Goal: Transaction & Acquisition: Purchase product/service

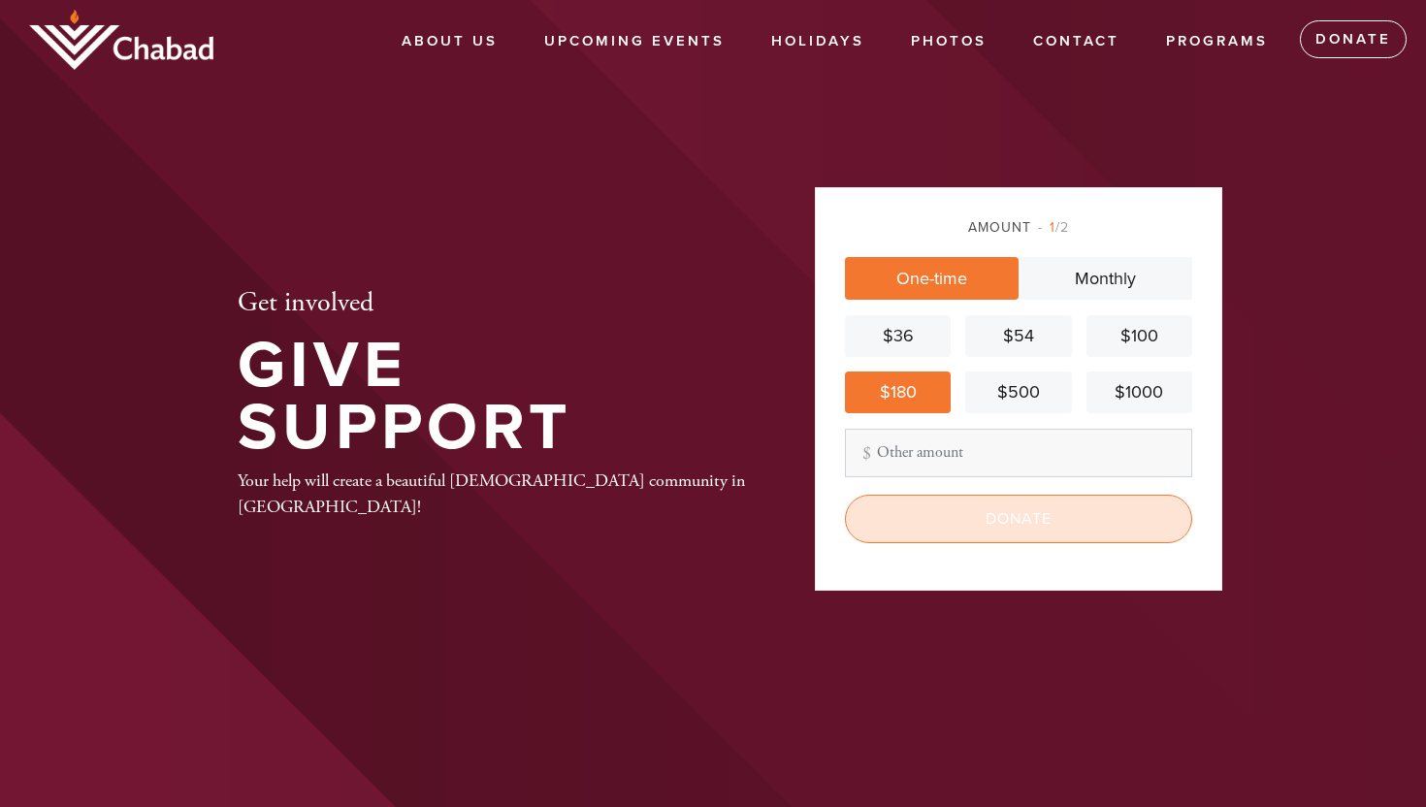
click at [973, 520] on input "Donate" at bounding box center [1018, 519] width 347 height 49
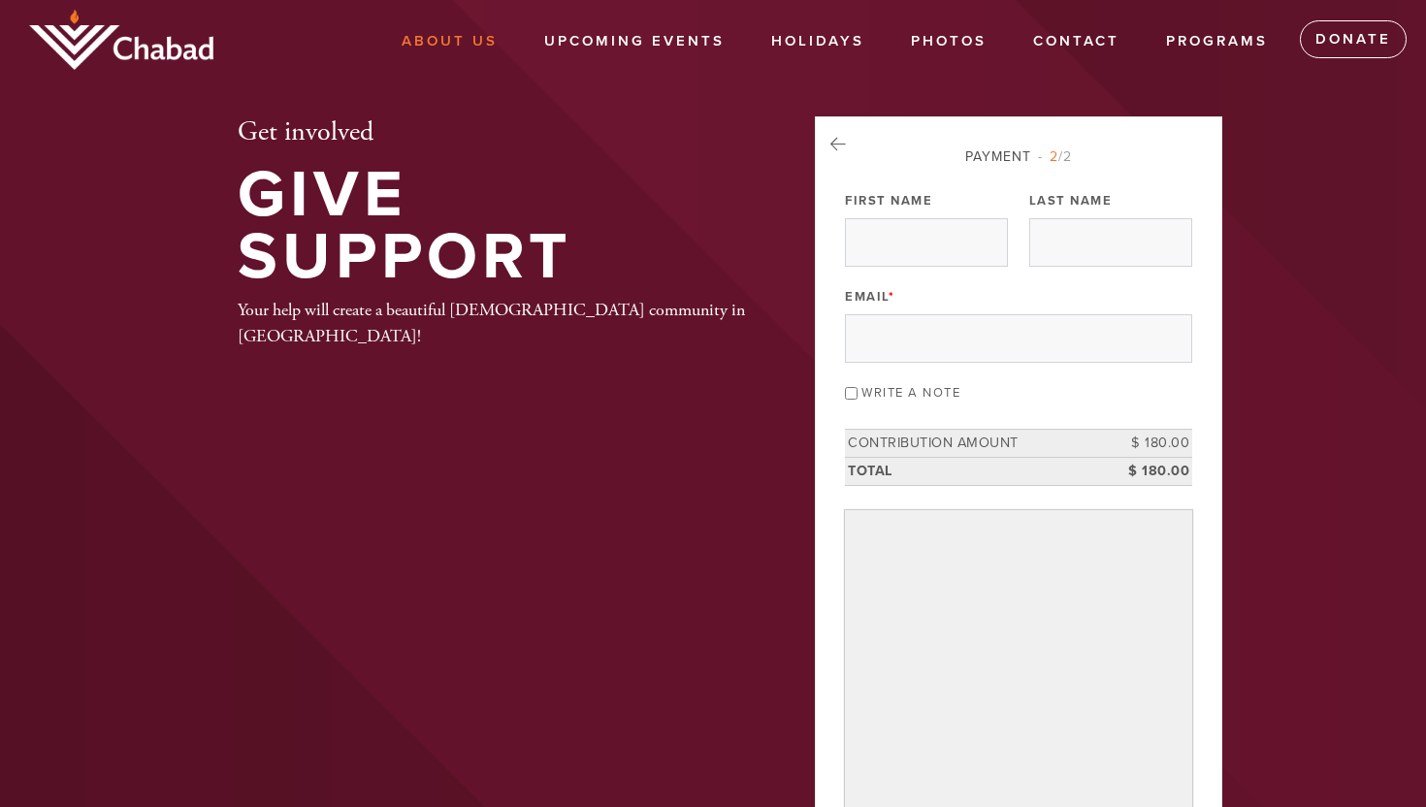
click at [399, 38] on link "About Us" at bounding box center [449, 41] width 125 height 37
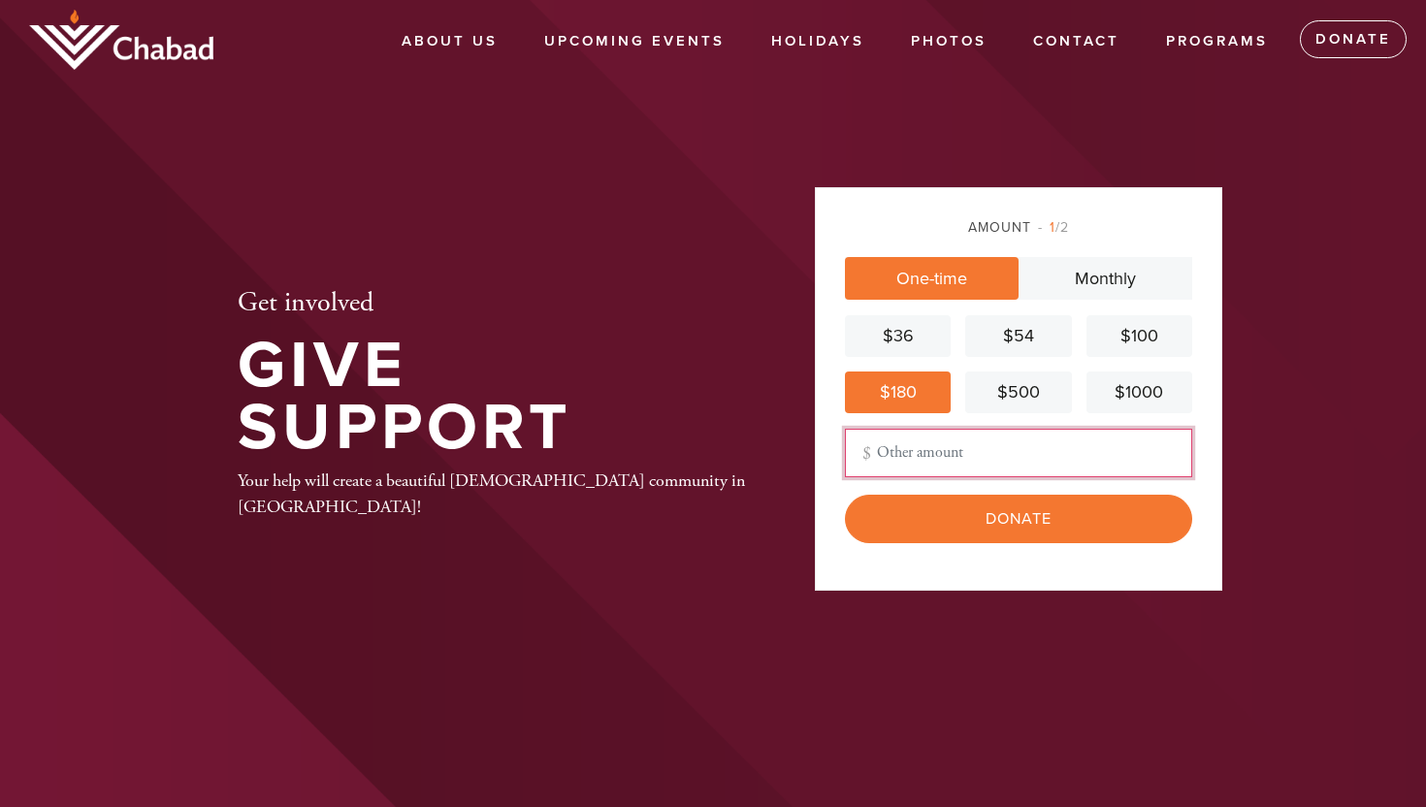
click at [905, 462] on input "Other Amount" at bounding box center [1018, 453] width 347 height 49
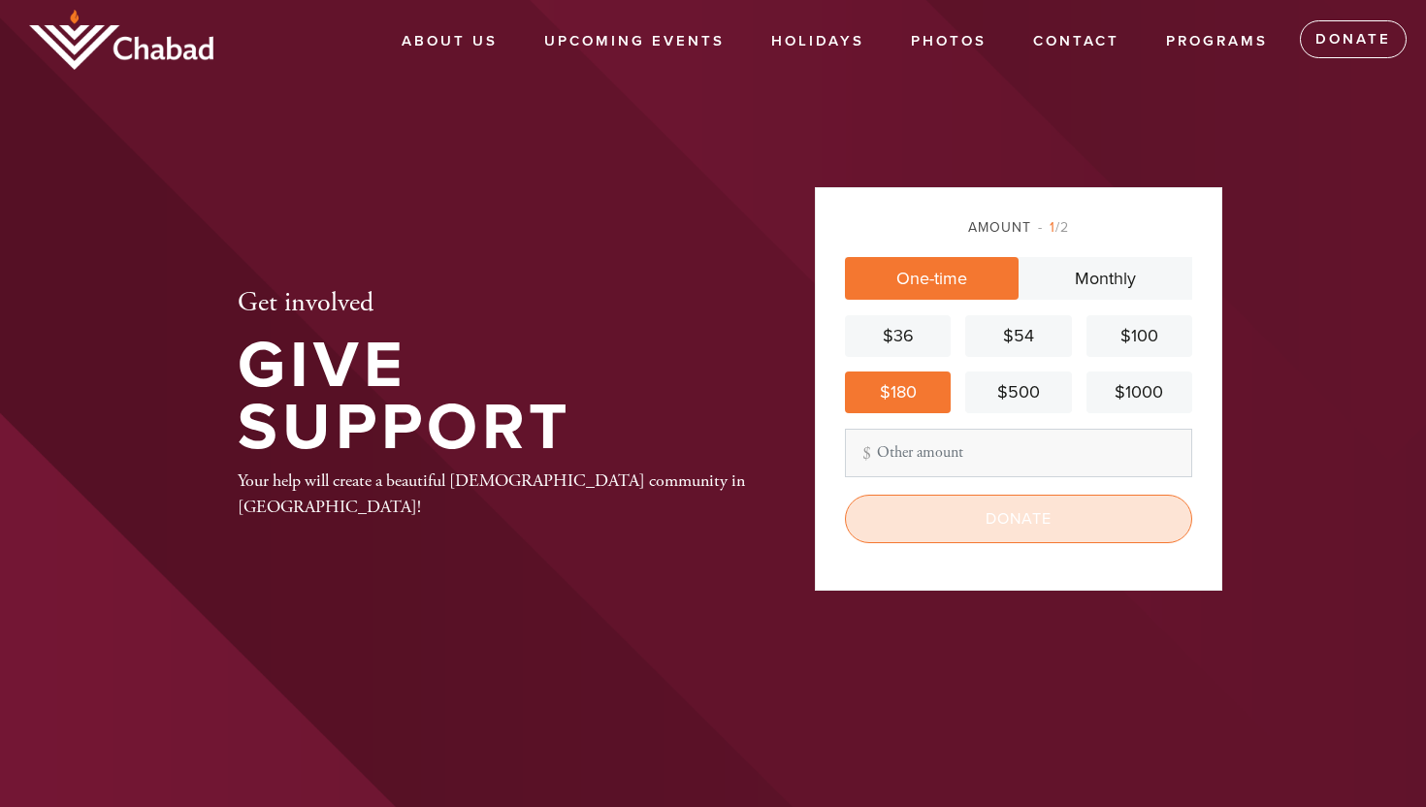
click at [930, 519] on input "Donate" at bounding box center [1018, 519] width 347 height 49
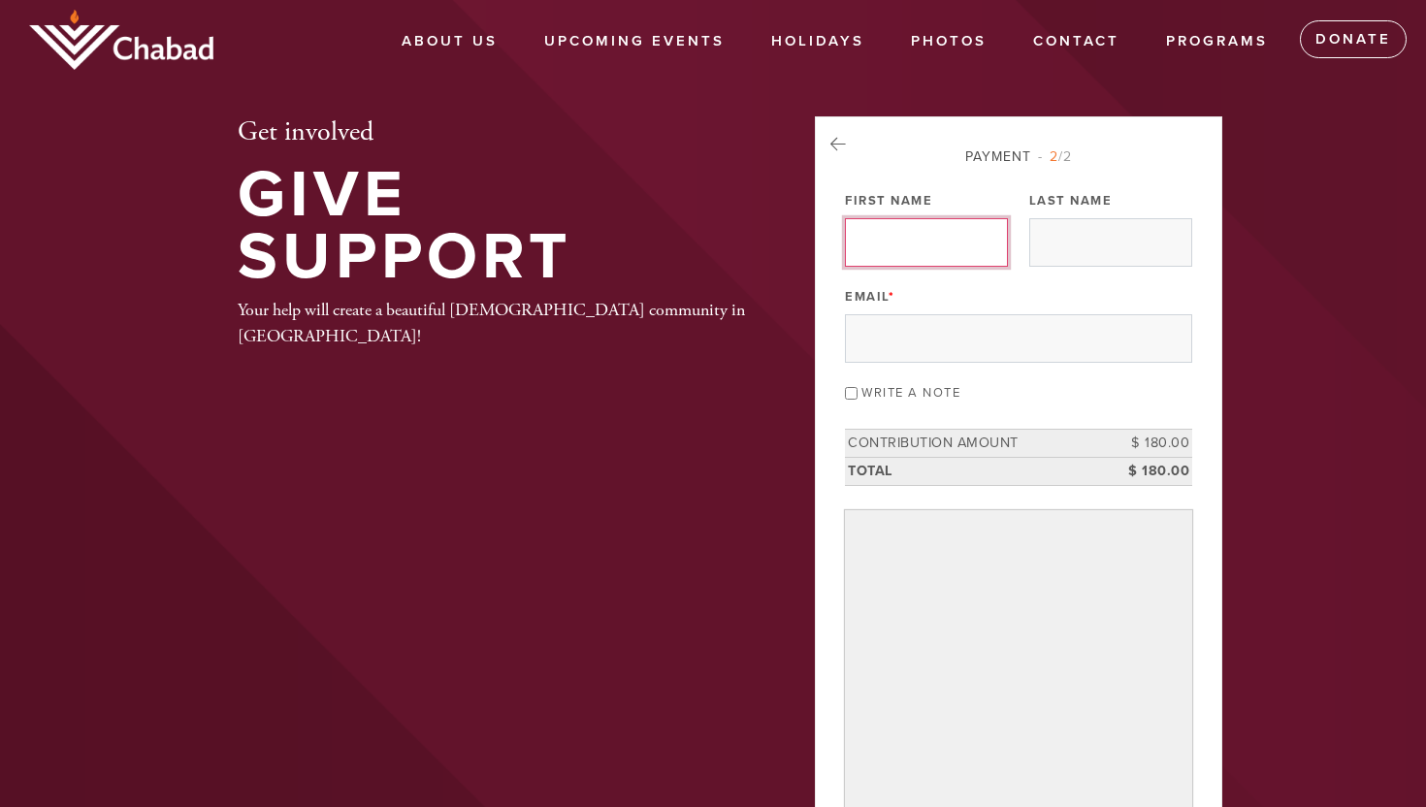
click at [946, 237] on input "First Name" at bounding box center [926, 242] width 163 height 49
click at [1112, 222] on input "Last Name" at bounding box center [1110, 242] width 163 height 49
click at [946, 243] on input "Yanky" at bounding box center [926, 242] width 163 height 49
type input "Yanky and Rashi"
click at [1074, 240] on input "Last Name" at bounding box center [1110, 242] width 163 height 49
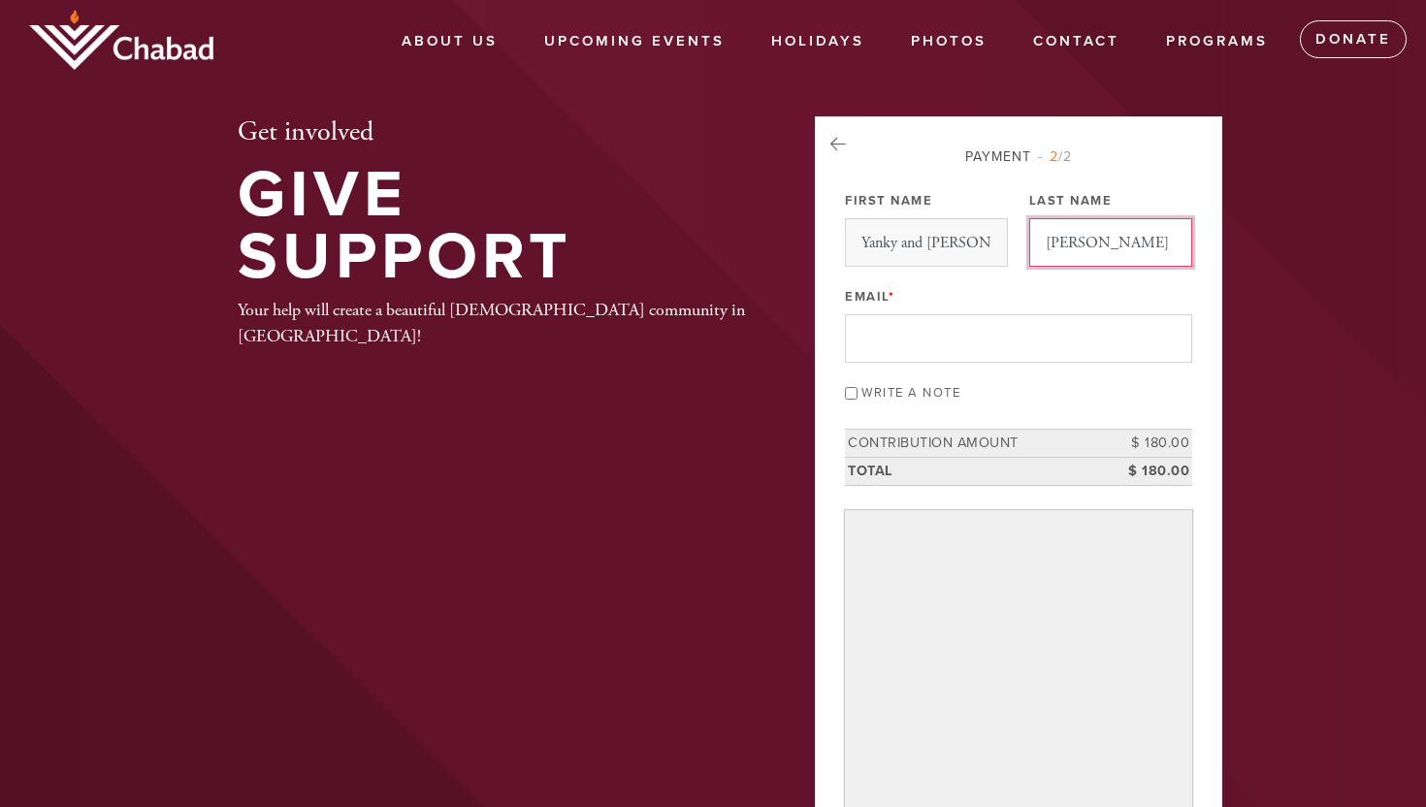
type input "Greene"
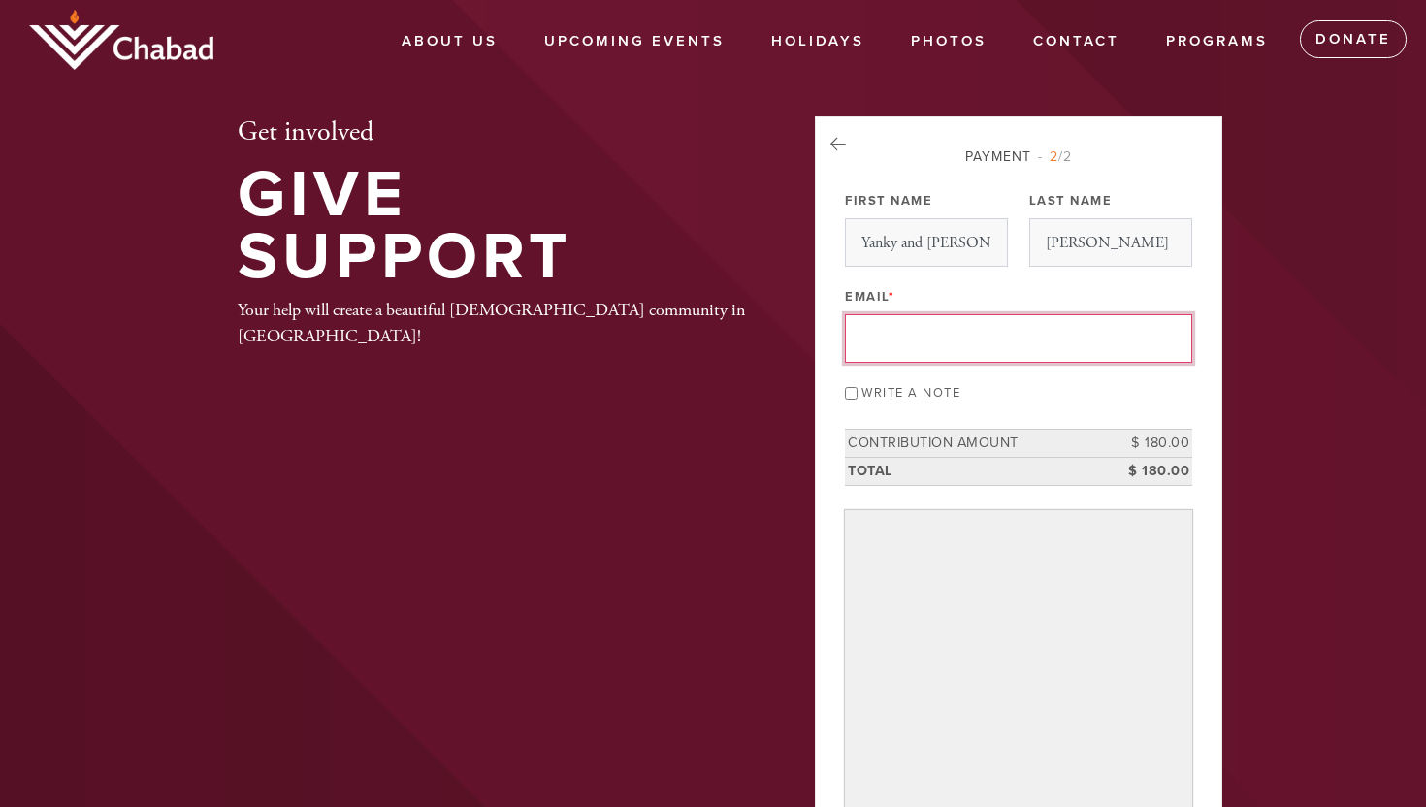
click at [1009, 333] on input "Email *" at bounding box center [1018, 338] width 347 height 49
type input "rashigansbourg@gmail.com"
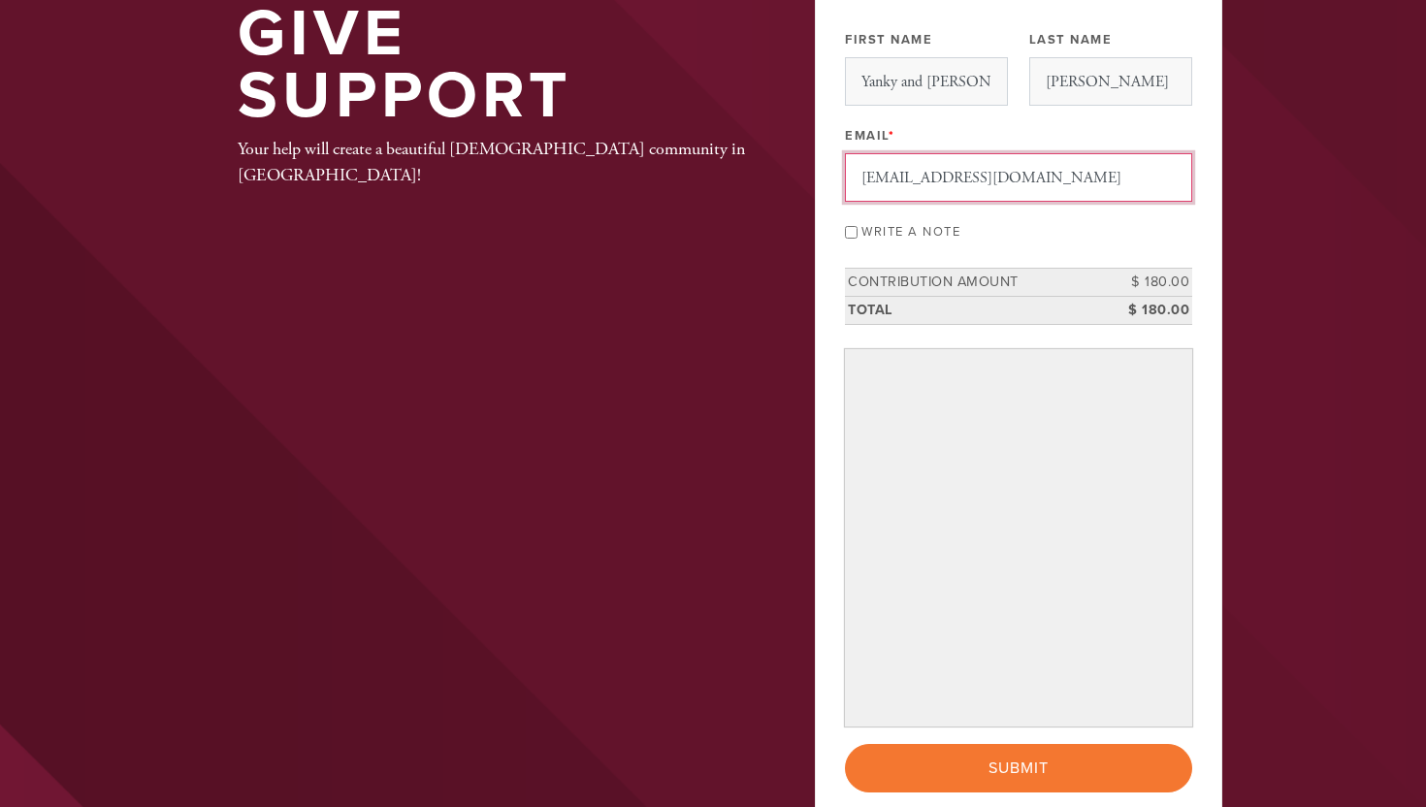
scroll to position [172, 0]
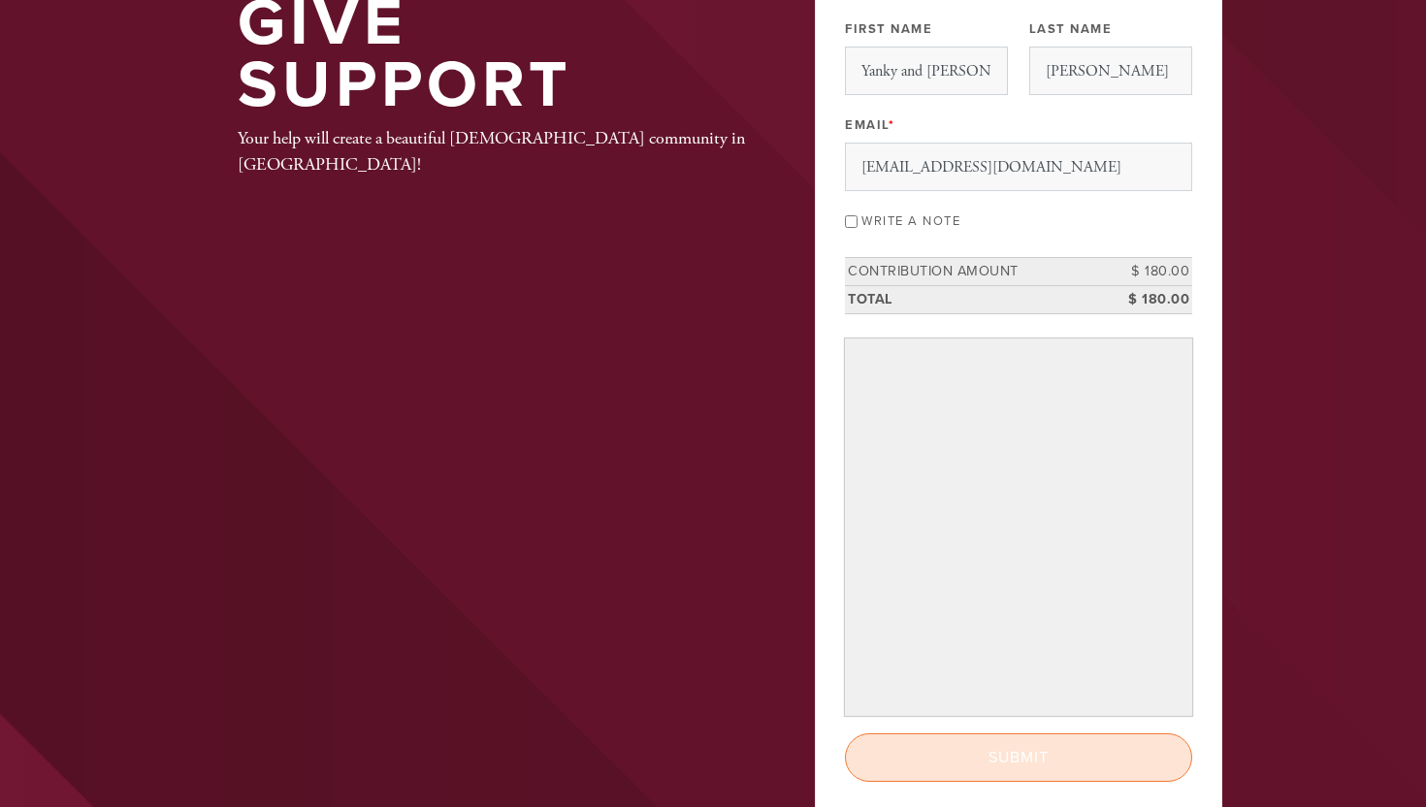
click at [963, 768] on input "Submit" at bounding box center [1018, 757] width 347 height 49
